Goal: Find specific page/section: Find specific page/section

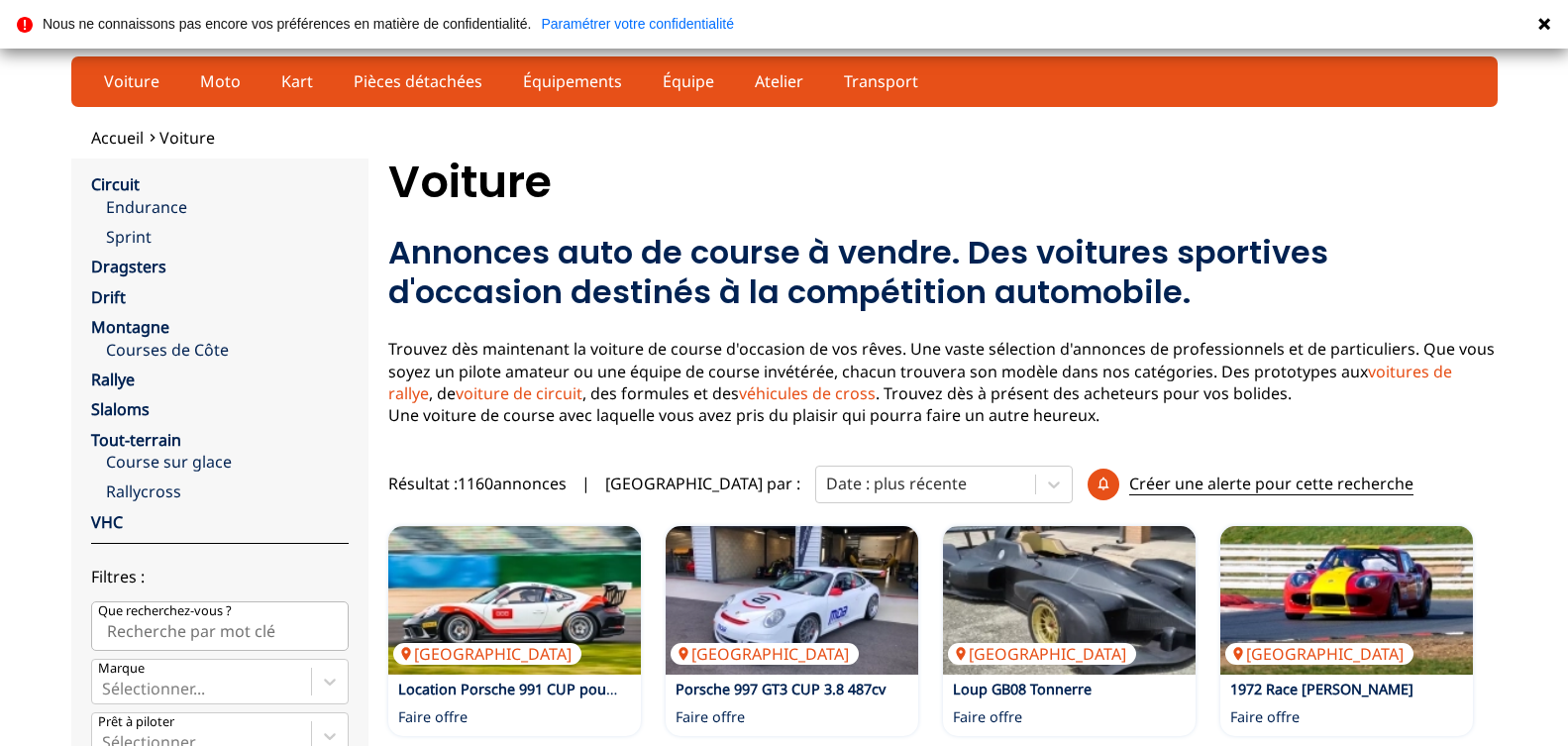
scroll to position [202, 0]
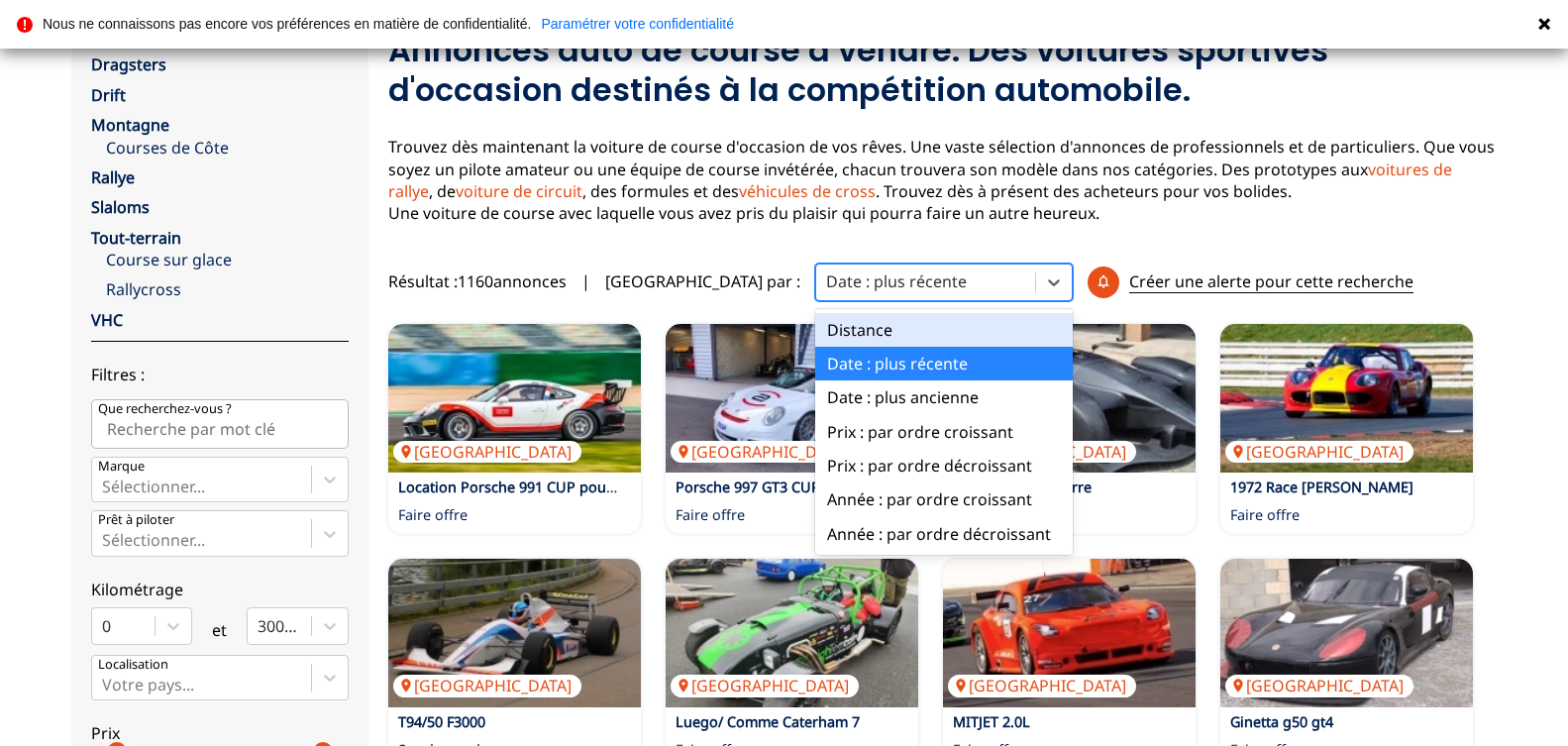
click at [856, 278] on div at bounding box center [926, 282] width 199 height 22
click at [815, 367] on div "Date : plus récente" at bounding box center [944, 364] width 258 height 34
click at [1044, 282] on icon at bounding box center [1054, 283] width 20 height 20
click at [841, 363] on div "Date : plus récente" at bounding box center [944, 364] width 258 height 34
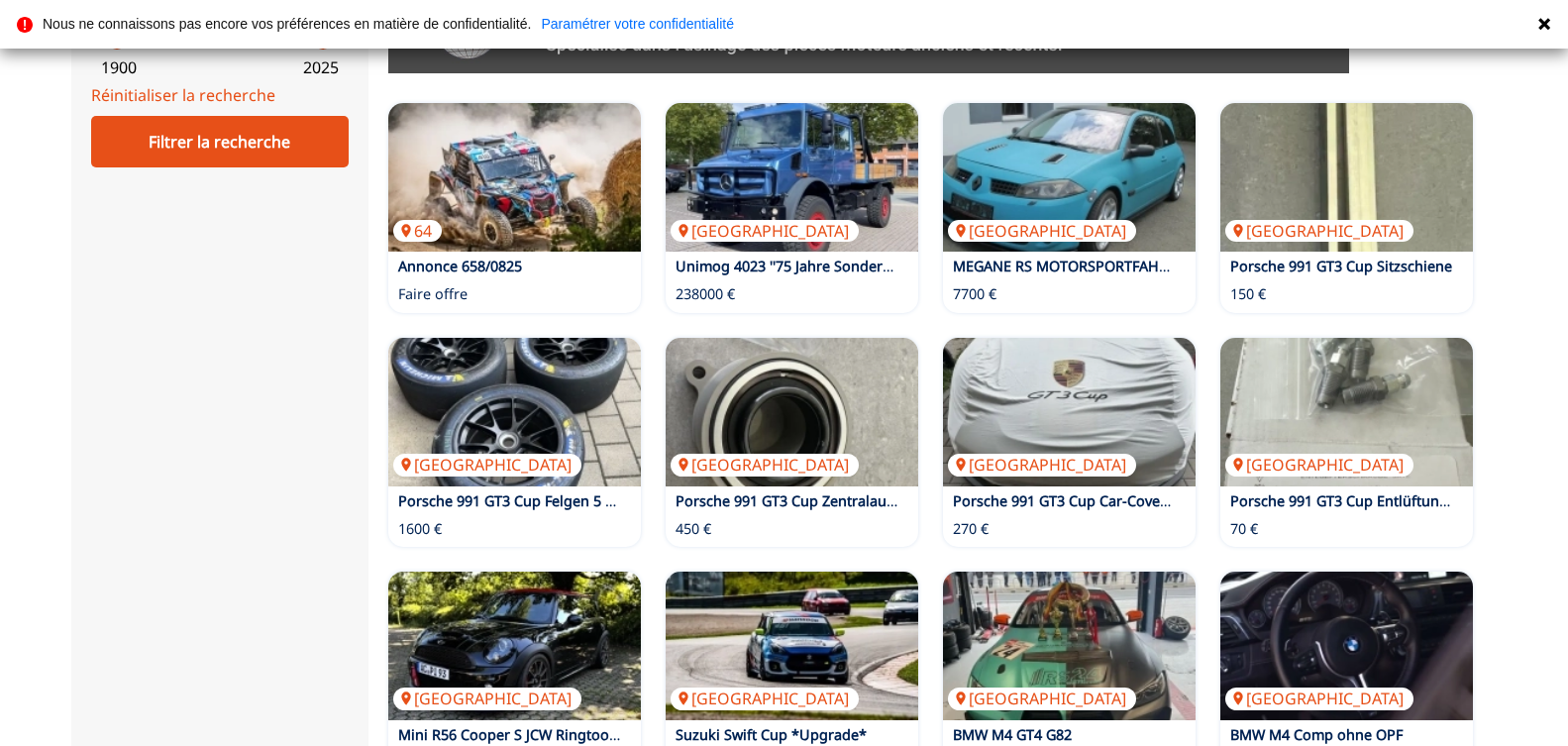
scroll to position [809, 0]
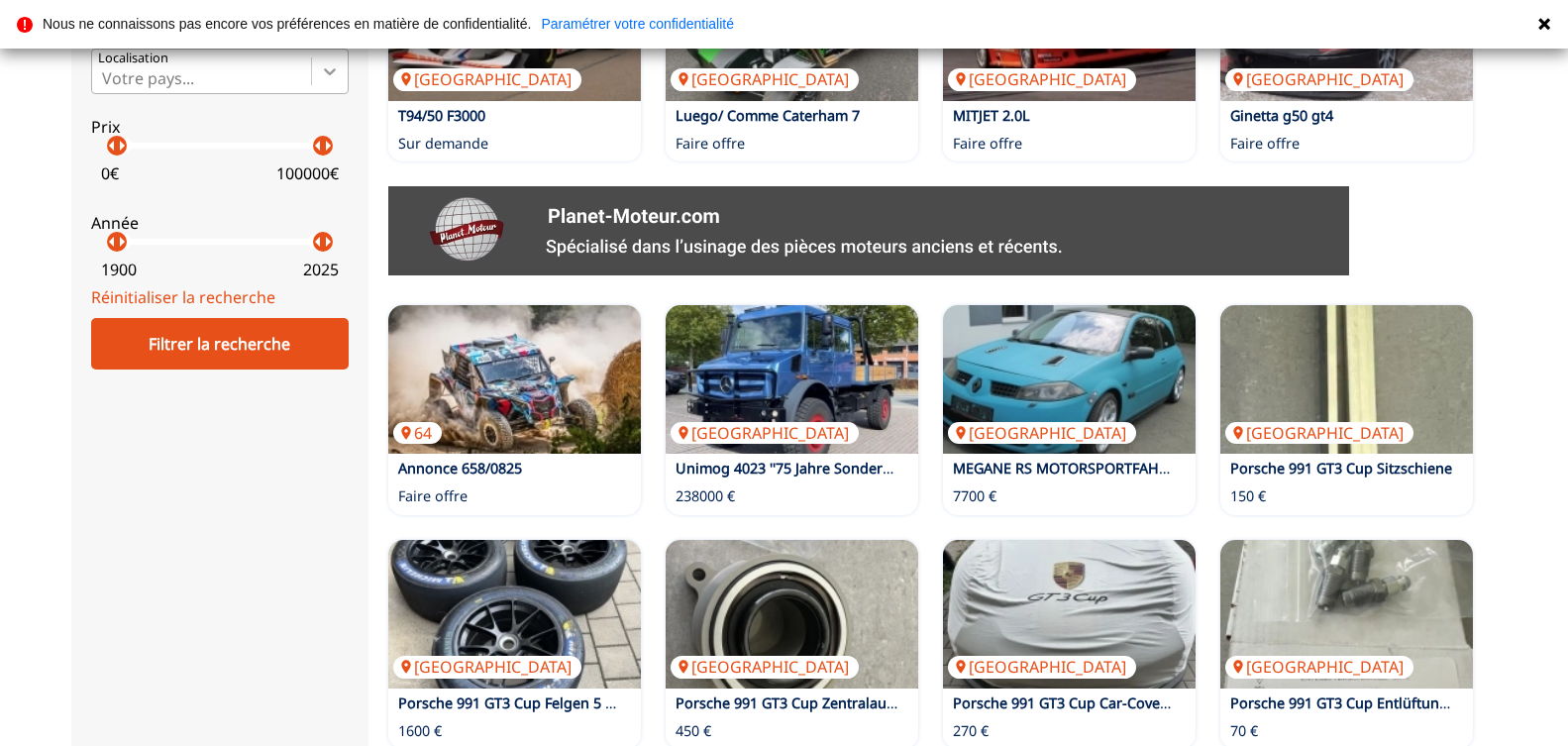
click at [330, 82] on icon at bounding box center [330, 72] width 20 height 20
click at [106, 88] on input "Votre pays..." at bounding box center [104, 79] width 4 height 18
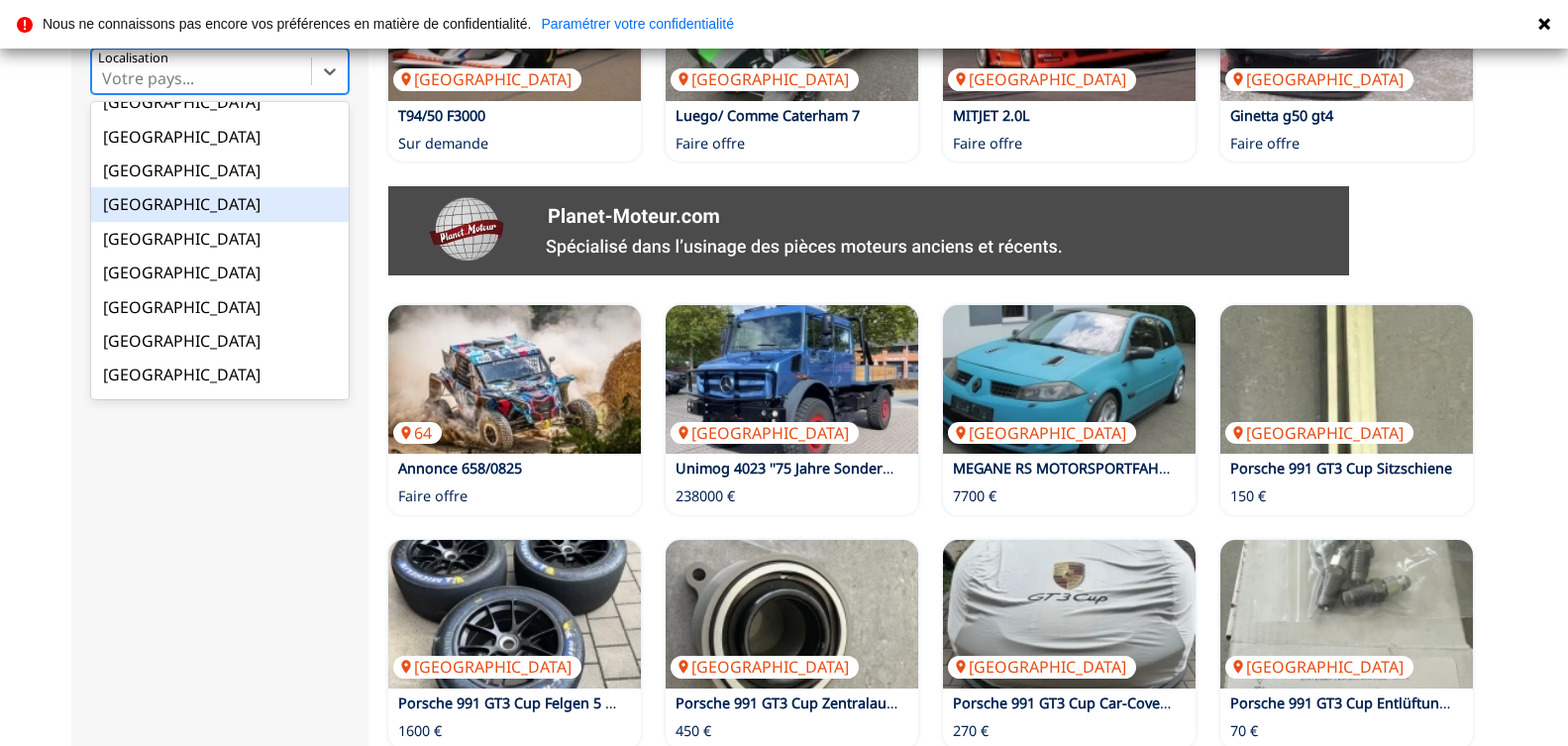
scroll to position [224, 0]
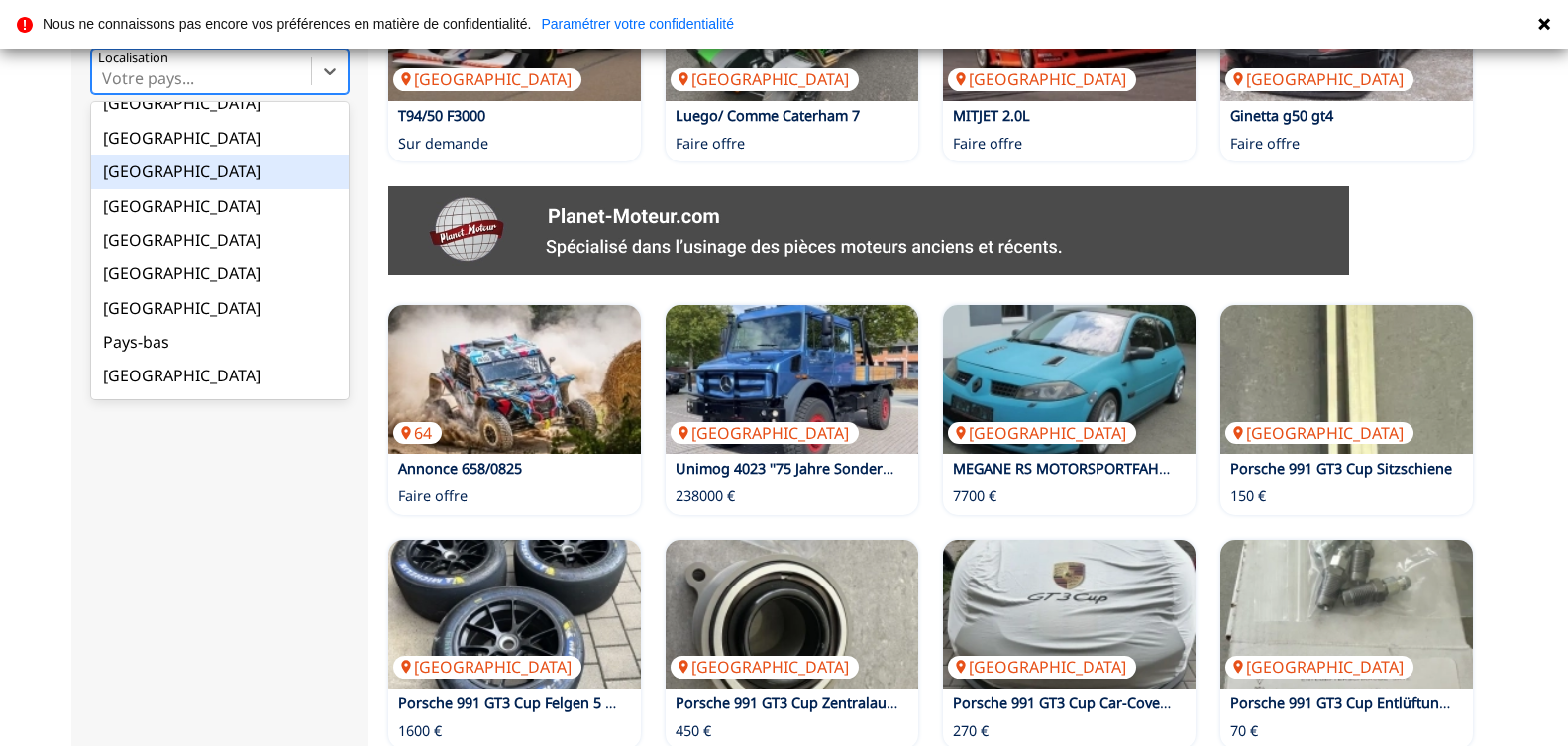
click at [155, 188] on div "[GEOGRAPHIC_DATA]" at bounding box center [220, 171] width 258 height 34
click at [106, 88] on input "option France focused, 9 of 18. 18 results available. Use Up and Down to choose…" at bounding box center [104, 79] width 4 height 18
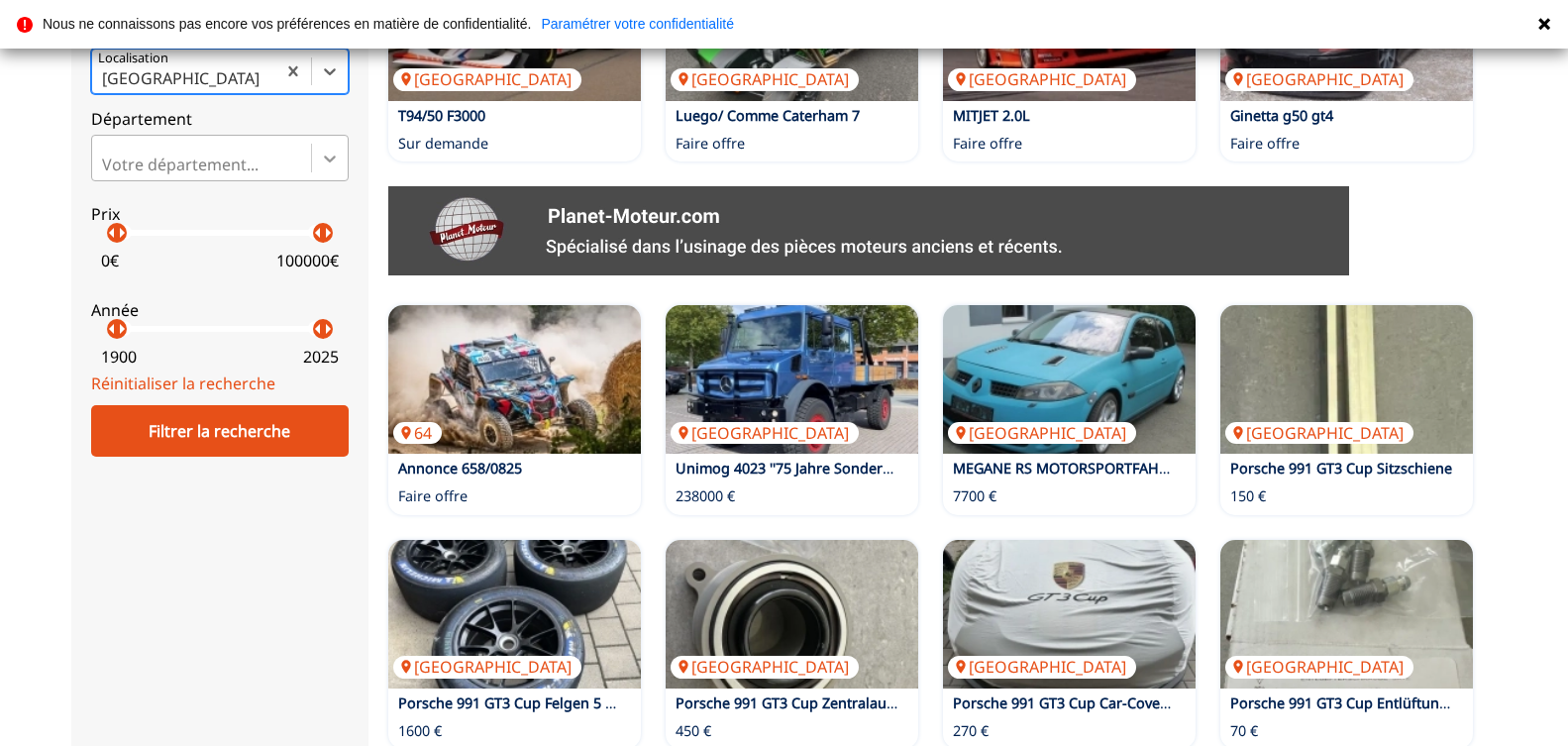
click at [336, 168] on icon at bounding box center [330, 158] width 20 height 20
click at [106, 173] on input "Votre département..." at bounding box center [104, 164] width 4 height 18
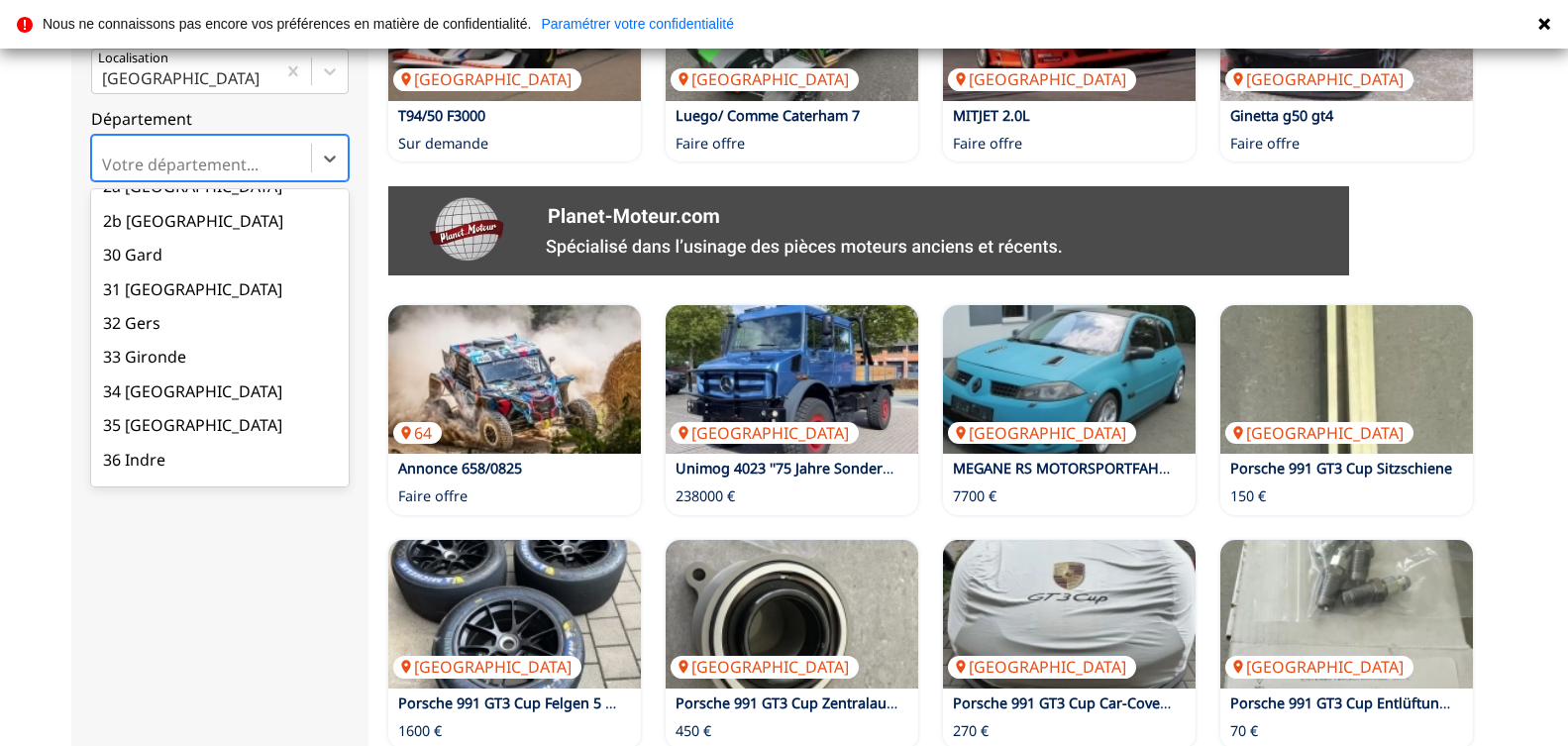
scroll to position [1011, 0]
click at [187, 309] on div "31 [GEOGRAPHIC_DATA]" at bounding box center [220, 293] width 258 height 34
click at [106, 173] on input "option 31 [GEOGRAPHIC_DATA] focused, 32 of 101. 101 results available. Use Up a…" at bounding box center [104, 164] width 4 height 18
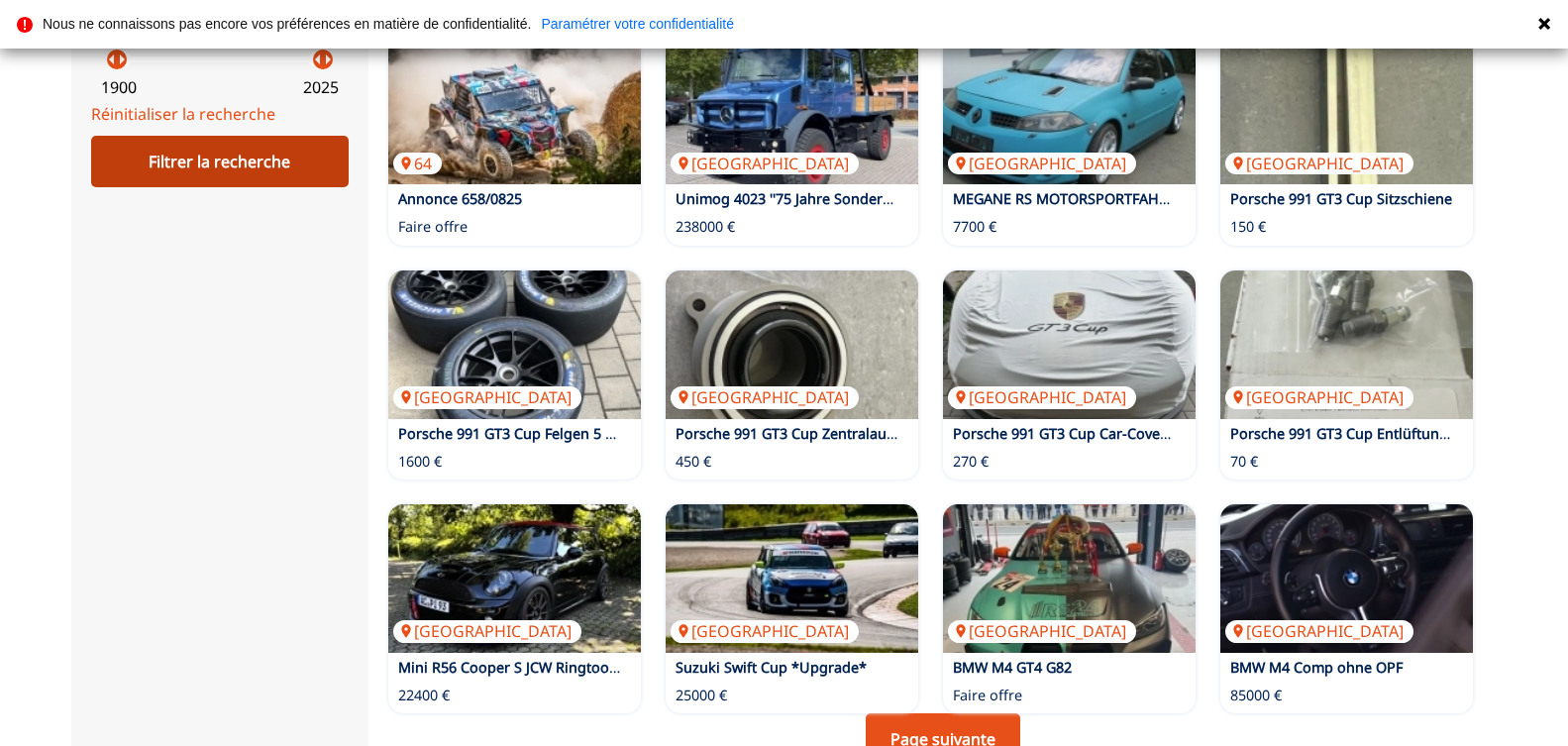
scroll to position [1112, 0]
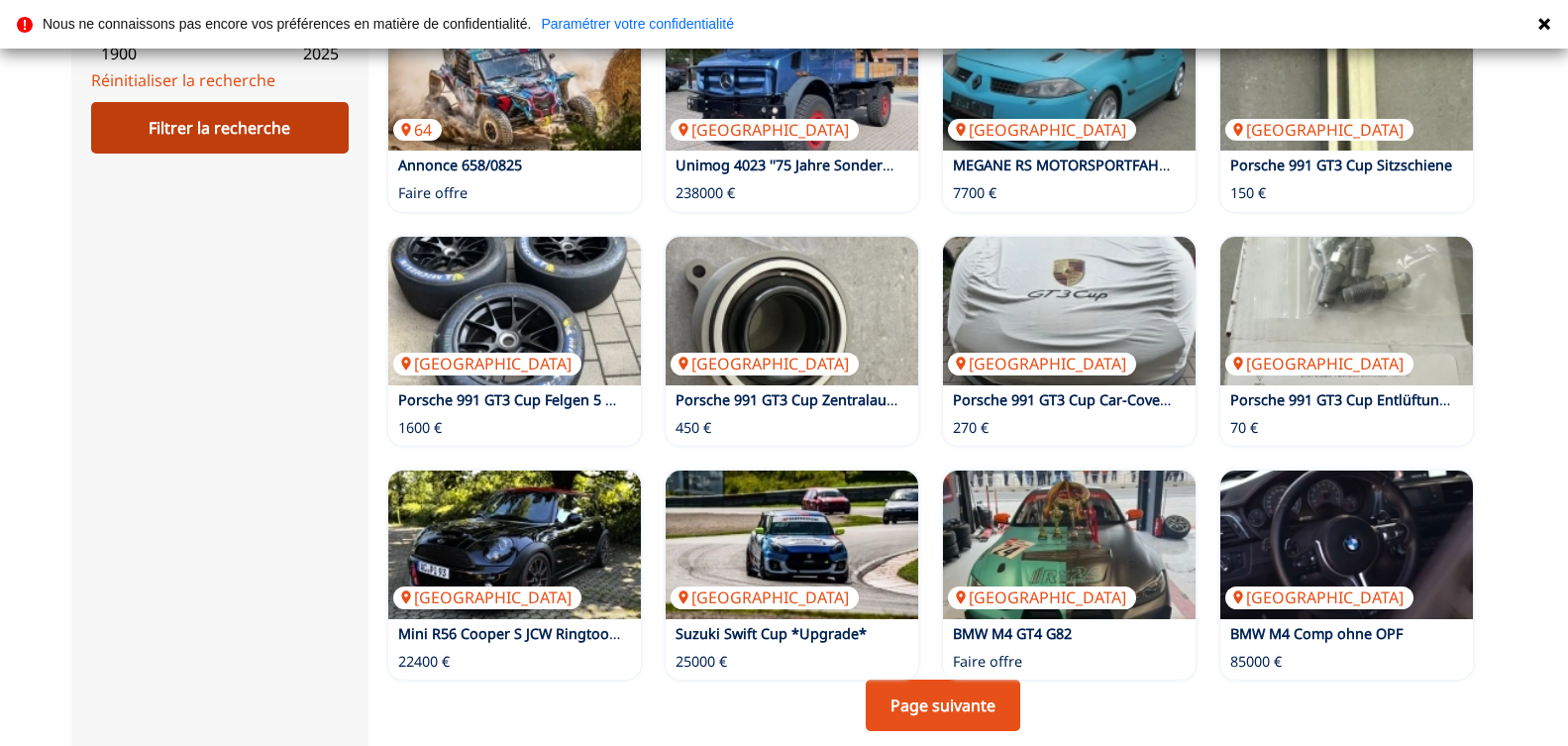
click at [265, 153] on div "Filtrer la recherche" at bounding box center [220, 127] width 258 height 52
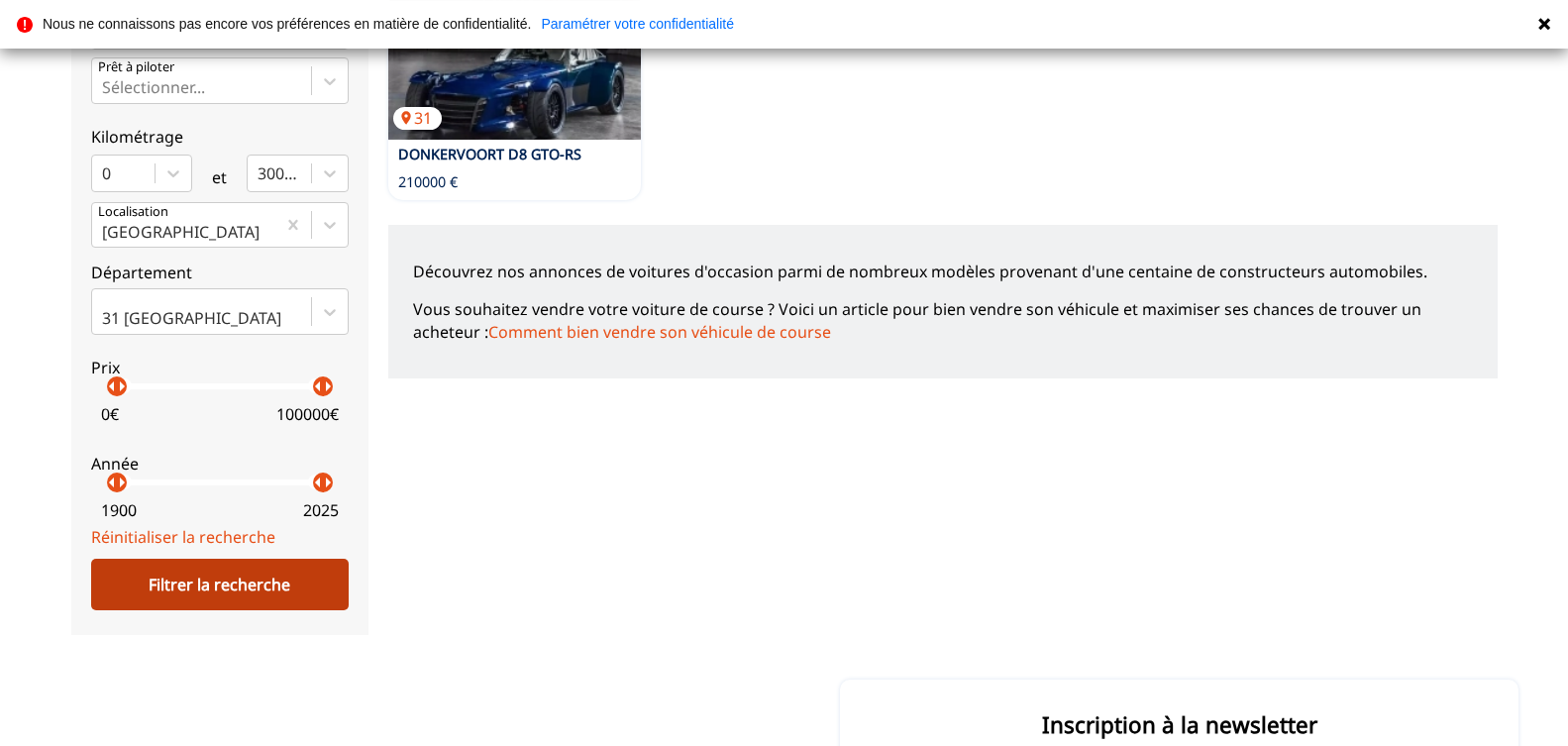
scroll to position [706, 0]
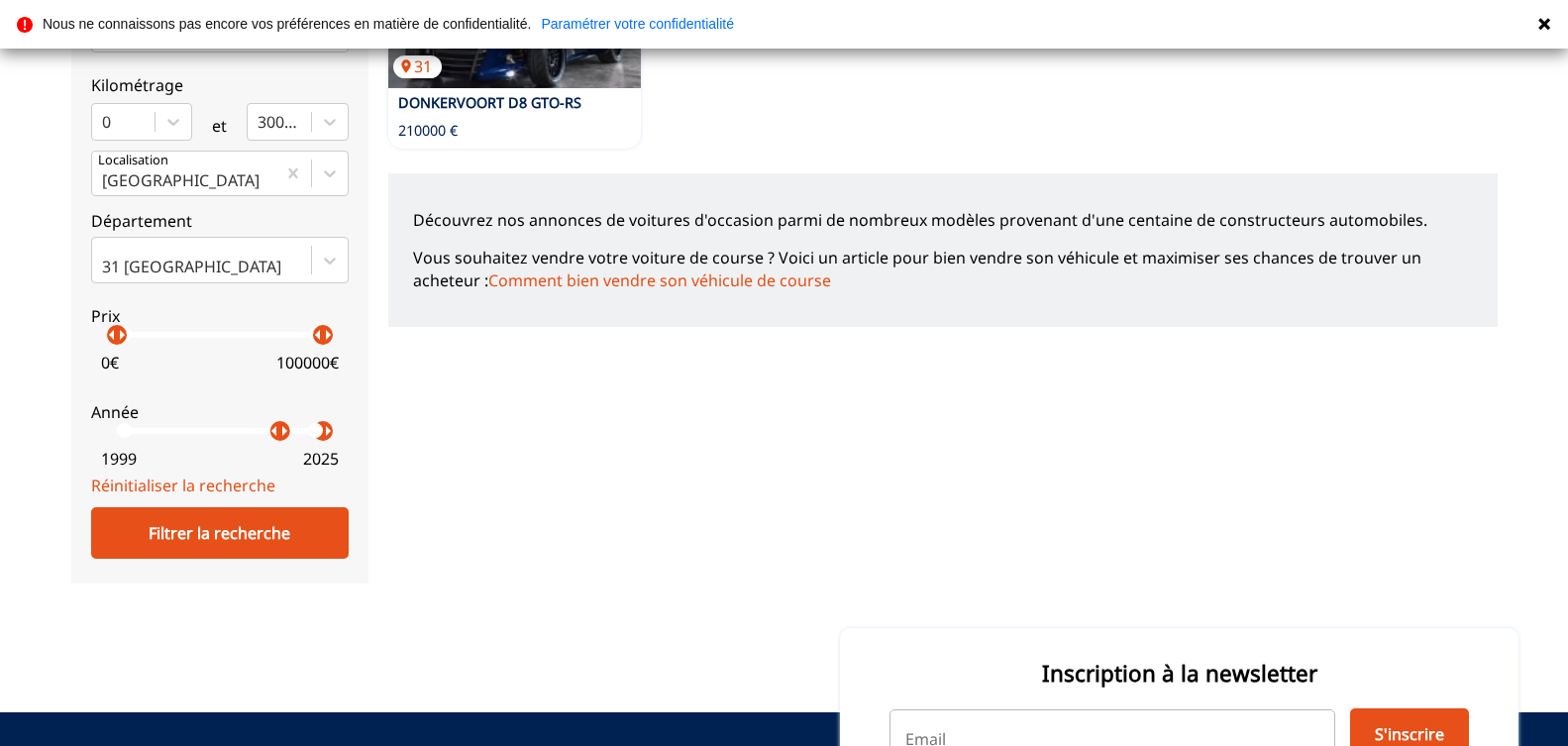
drag, startPoint x: 126, startPoint y: 557, endPoint x: 281, endPoint y: 561, distance: 155.1
click at [281, 443] on p "arrow_right" at bounding box center [285, 431] width 24 height 24
click at [221, 559] on div "Filtrer la recherche" at bounding box center [220, 533] width 258 height 52
drag, startPoint x: 120, startPoint y: 466, endPoint x: 173, endPoint y: 467, distance: 53.0
click at [173, 347] on p "arrow_right" at bounding box center [179, 335] width 24 height 24
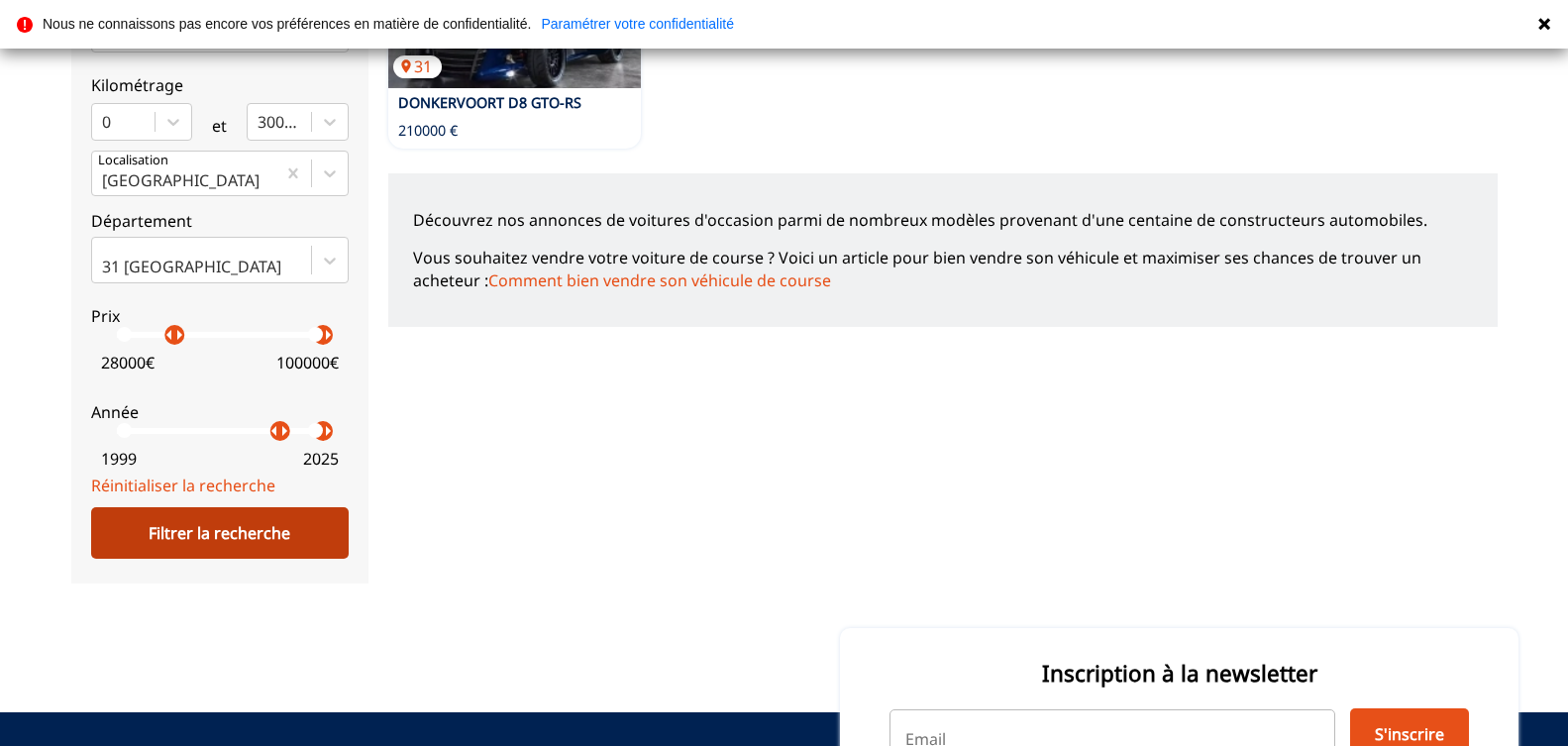
click at [229, 559] on div "Filtrer la recherche" at bounding box center [220, 533] width 258 height 52
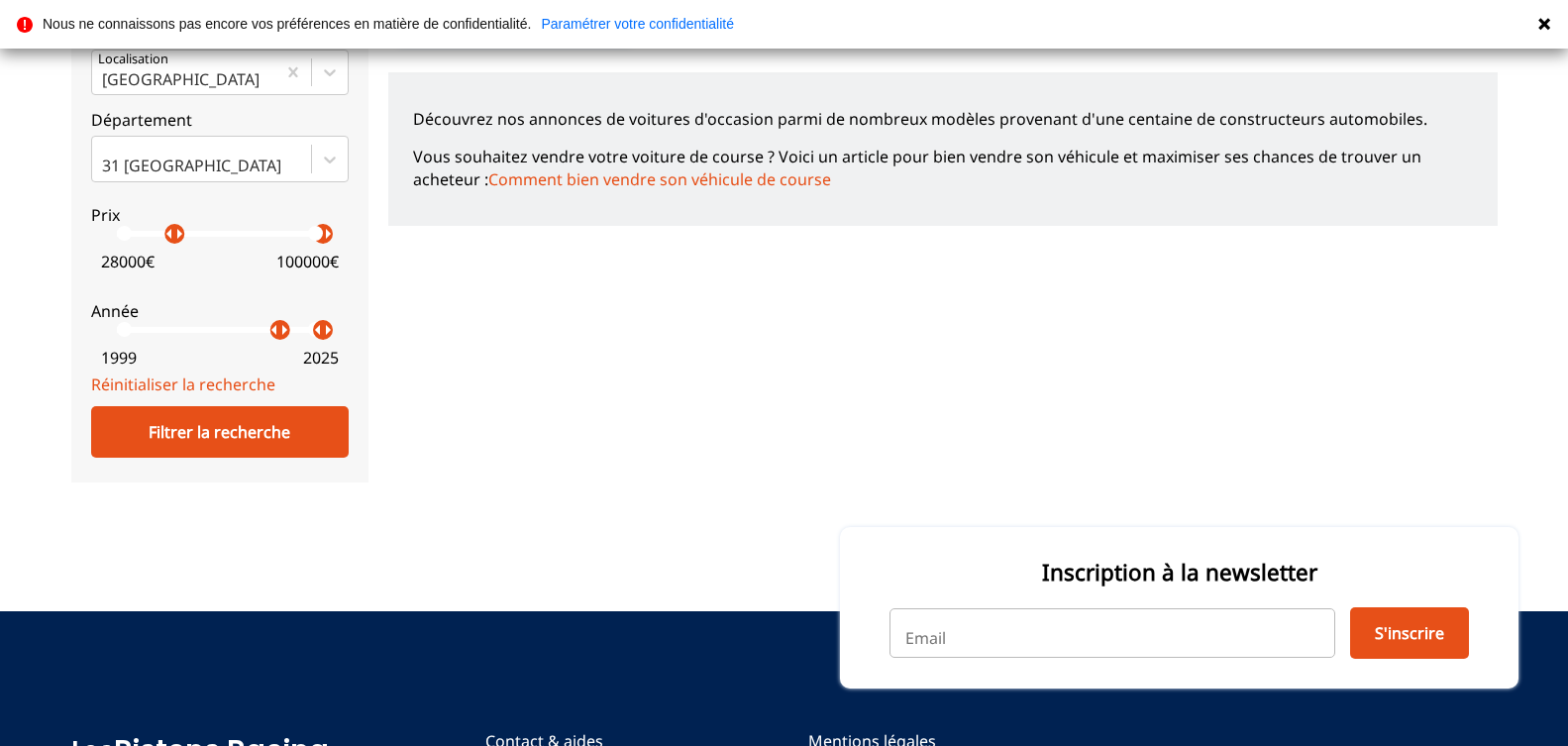
click at [330, 342] on p "arrow_right" at bounding box center [328, 330] width 24 height 24
click at [331, 342] on p "arrow_right" at bounding box center [328, 330] width 24 height 24
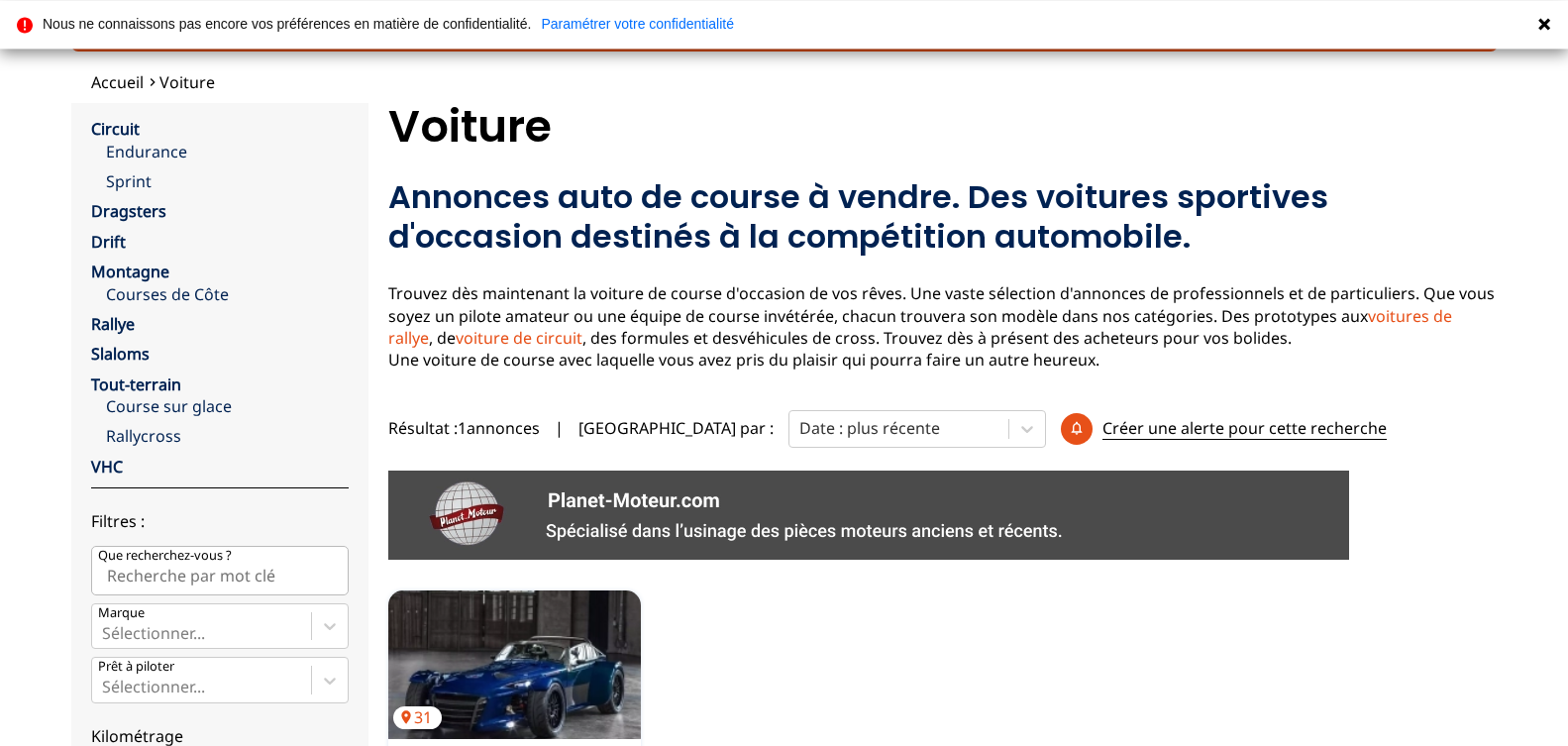
scroll to position [0, 0]
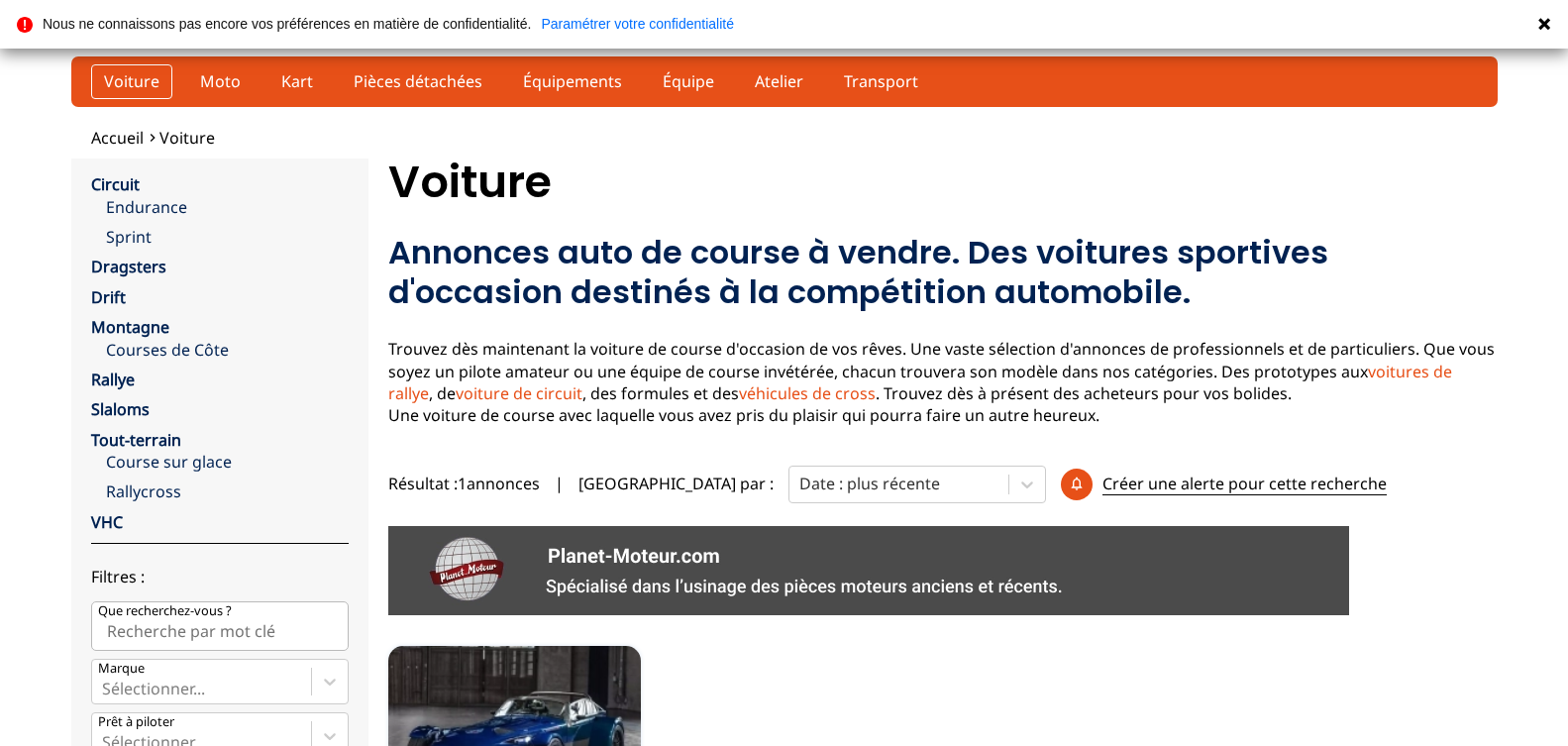
click at [150, 74] on link "Voiture" at bounding box center [132, 82] width 82 height 34
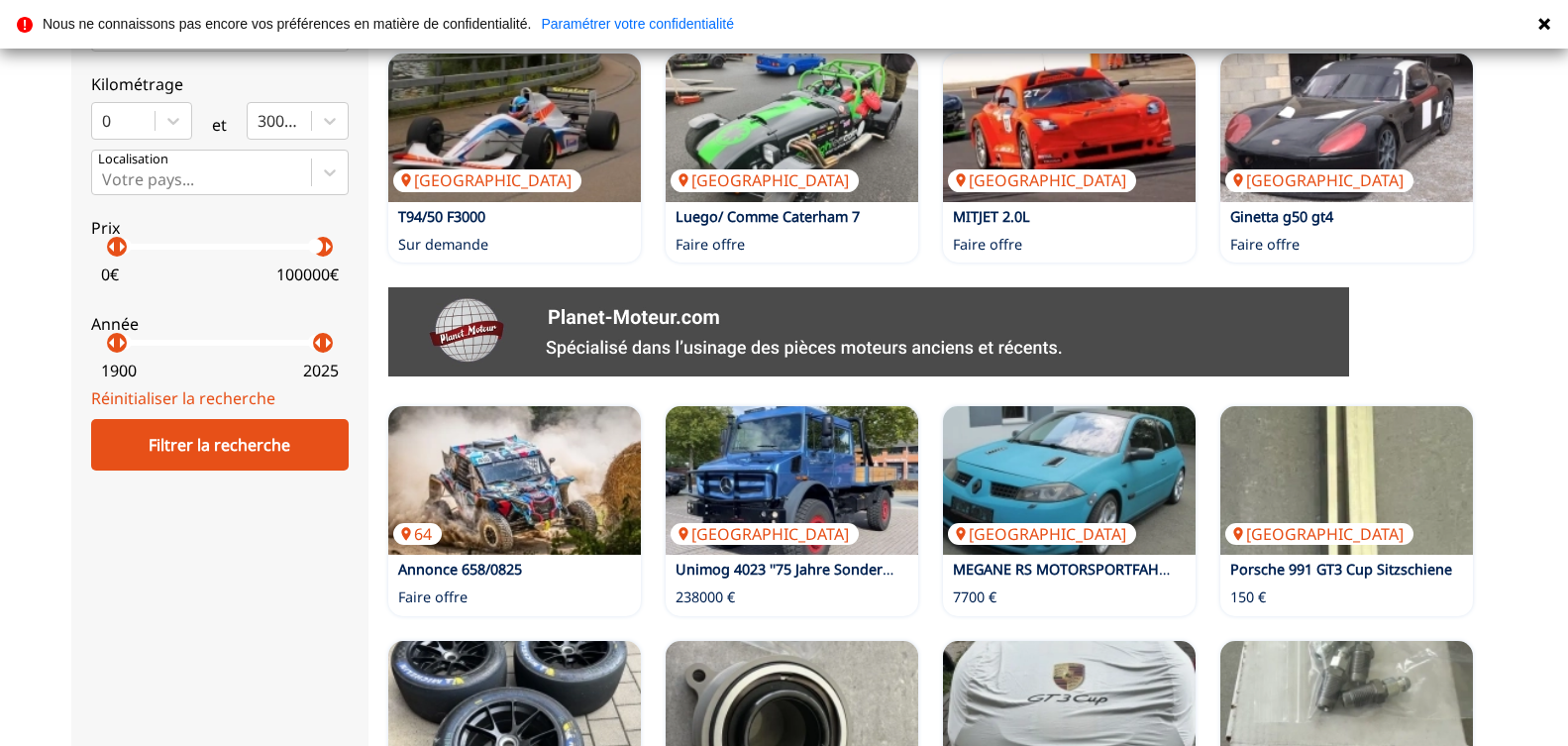
scroll to position [1011, 0]
